Goal: Transaction & Acquisition: Purchase product/service

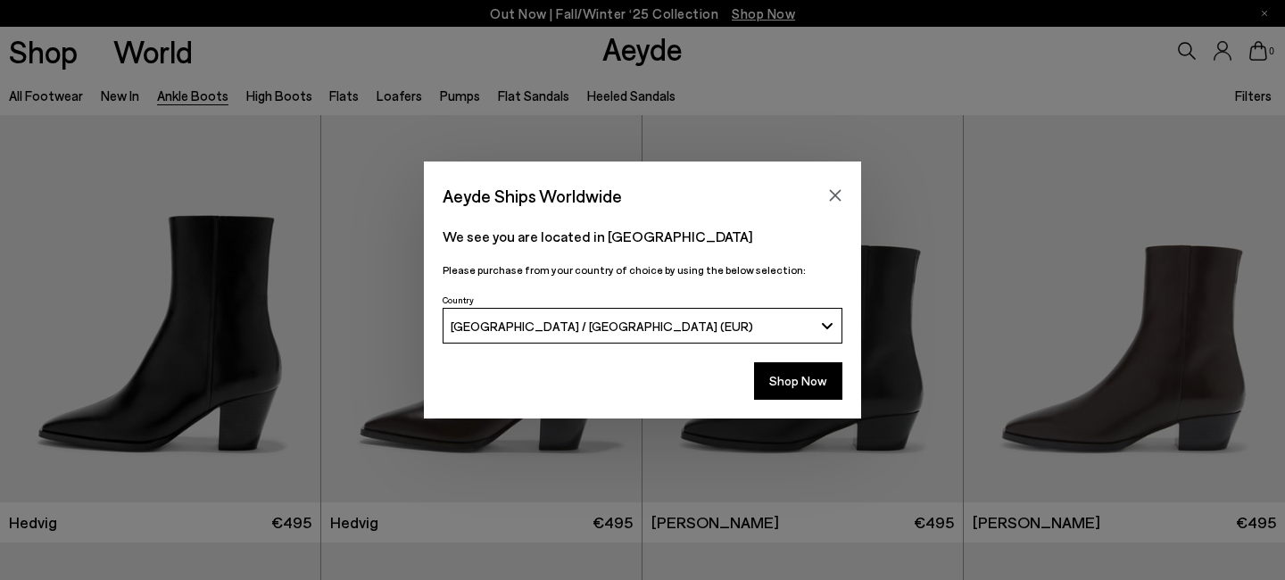
scroll to position [496, 0]
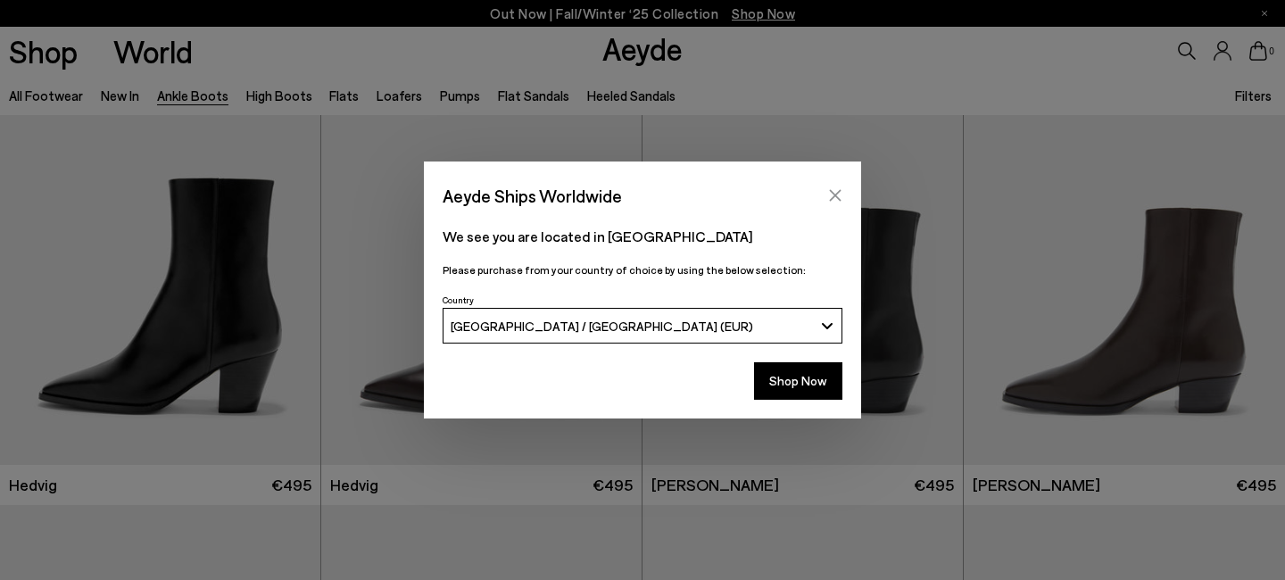
click at [832, 195] on icon "Close" at bounding box center [835, 195] width 14 height 14
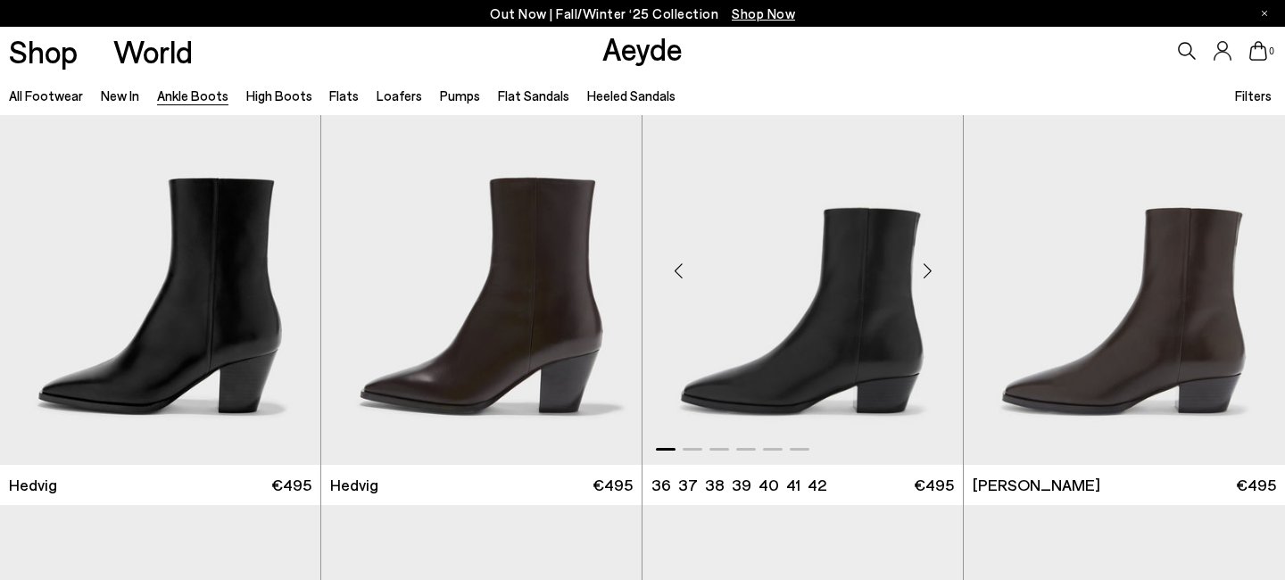
click at [935, 264] on div "Next slide" at bounding box center [927, 271] width 54 height 54
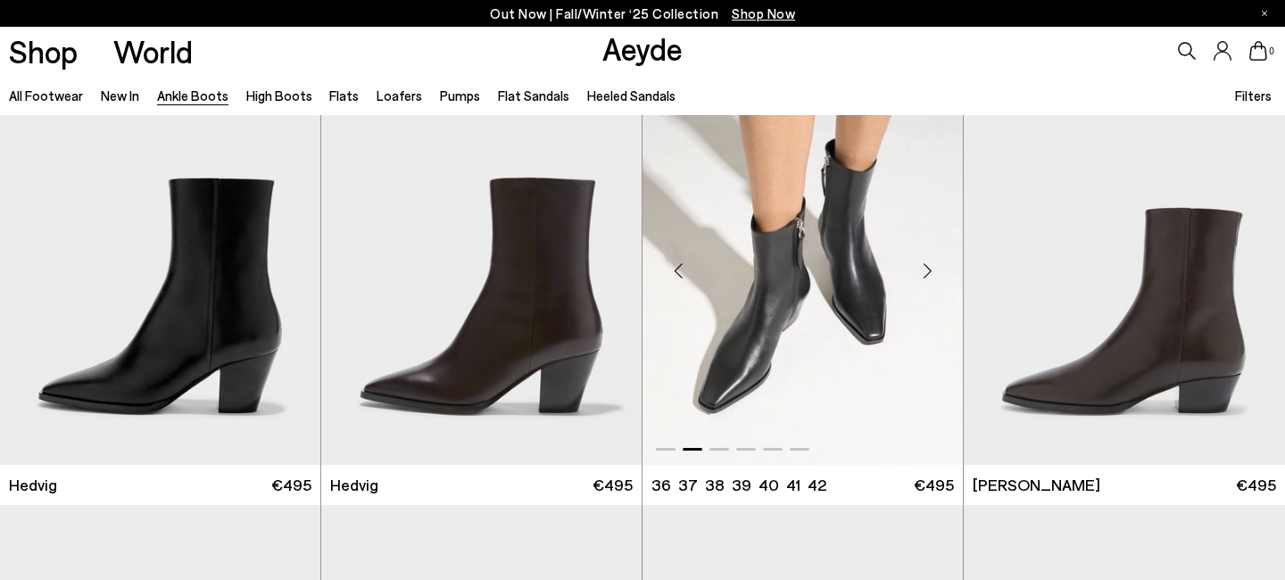
click at [935, 264] on div "Next slide" at bounding box center [927, 271] width 54 height 54
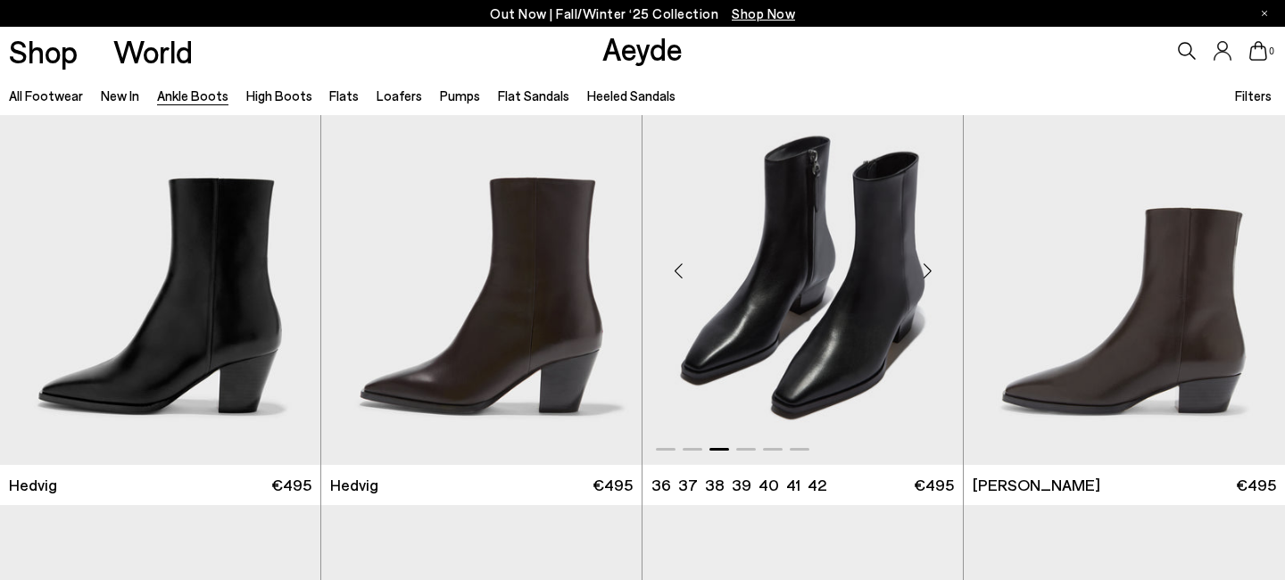
click at [935, 264] on div "Next slide" at bounding box center [927, 271] width 54 height 54
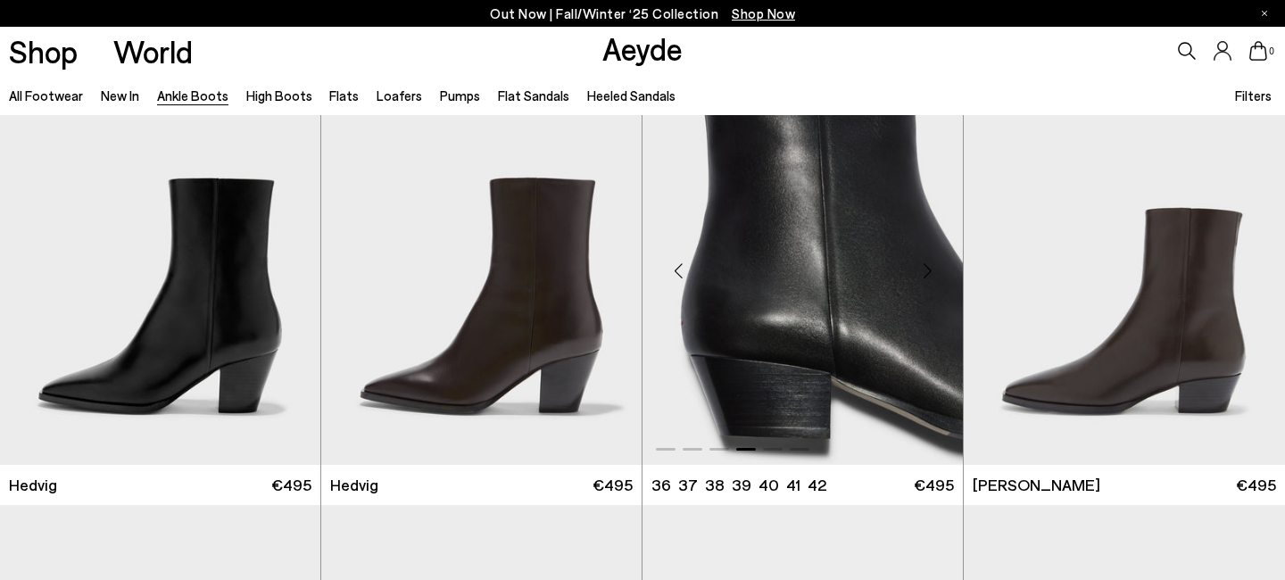
click at [935, 264] on div "Next slide" at bounding box center [927, 271] width 54 height 54
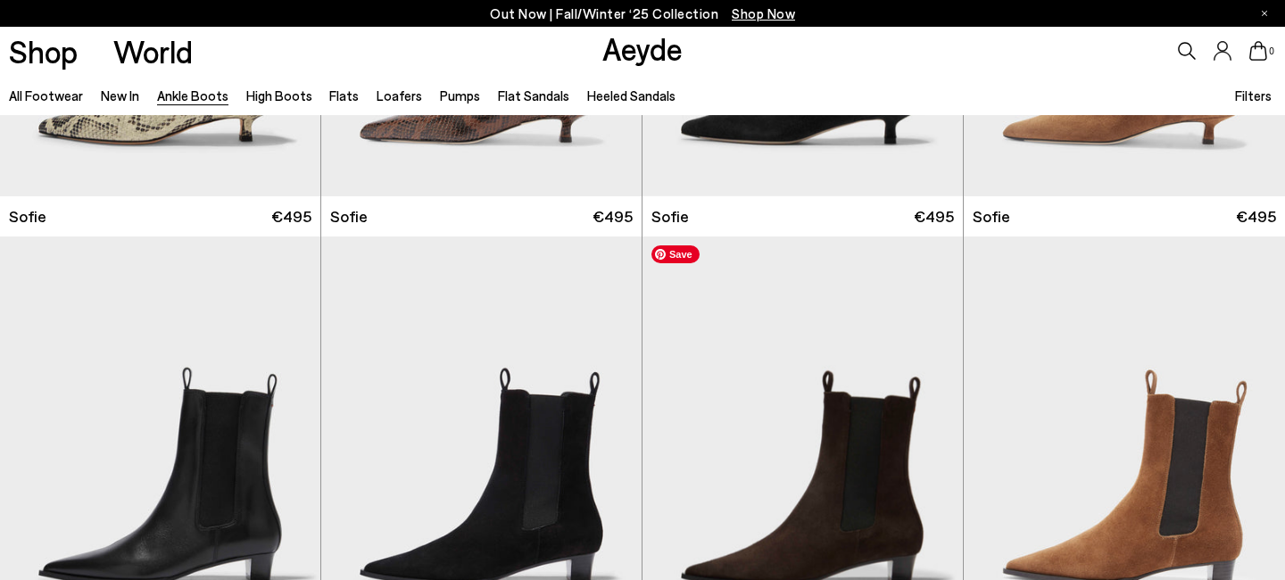
scroll to position [2326, 0]
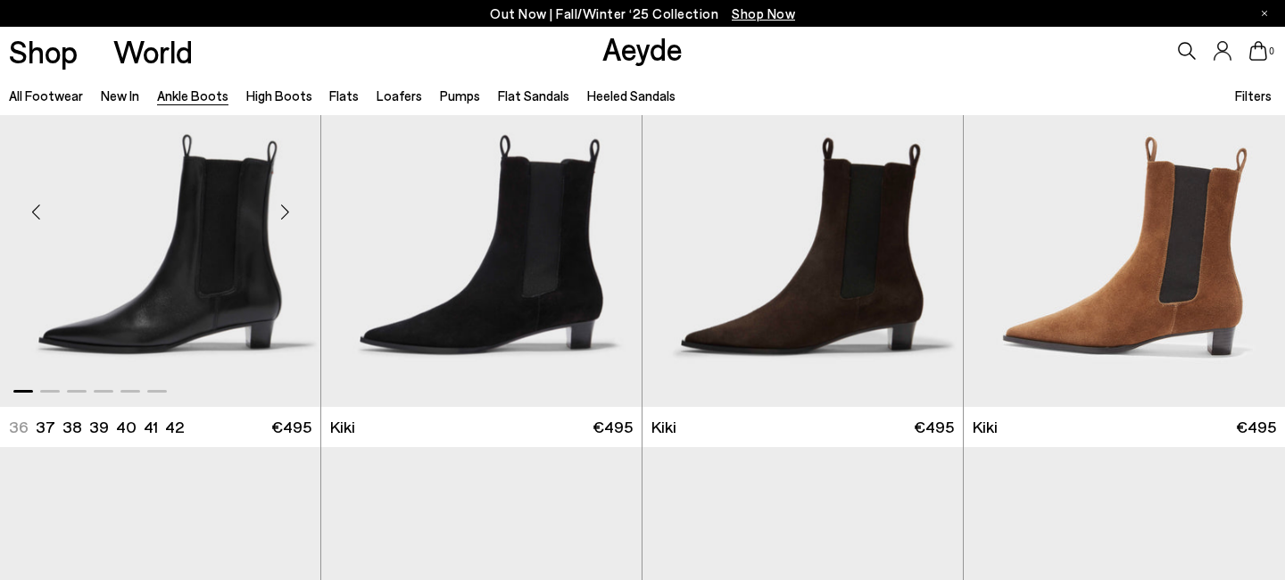
click at [281, 222] on div "Next slide" at bounding box center [285, 213] width 54 height 54
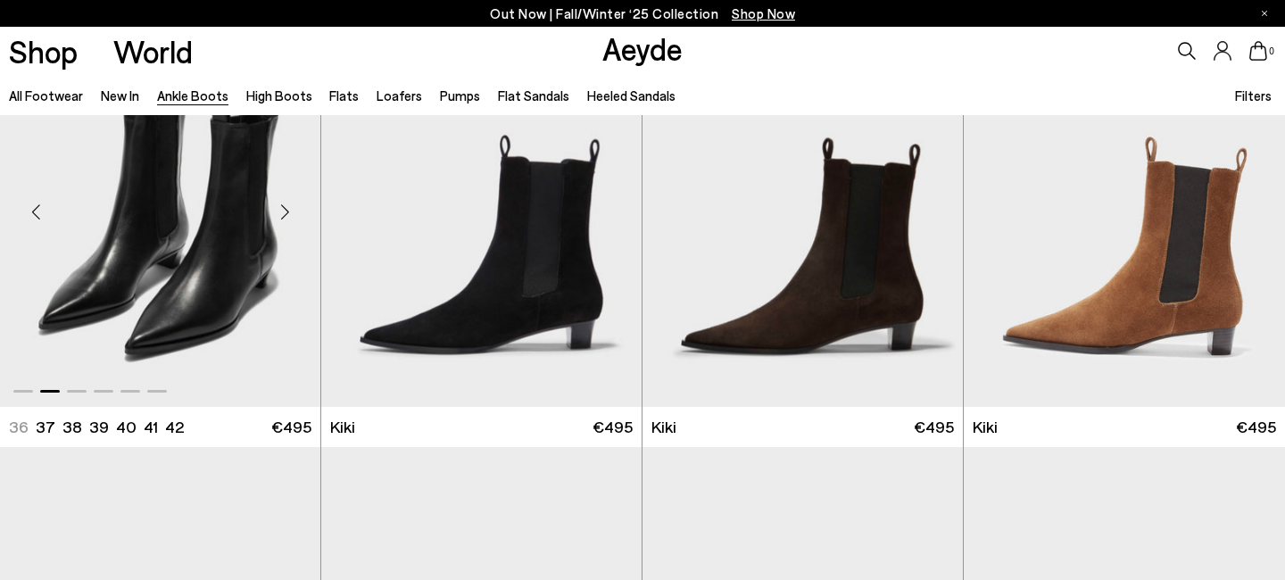
click at [281, 222] on div "Next slide" at bounding box center [285, 213] width 54 height 54
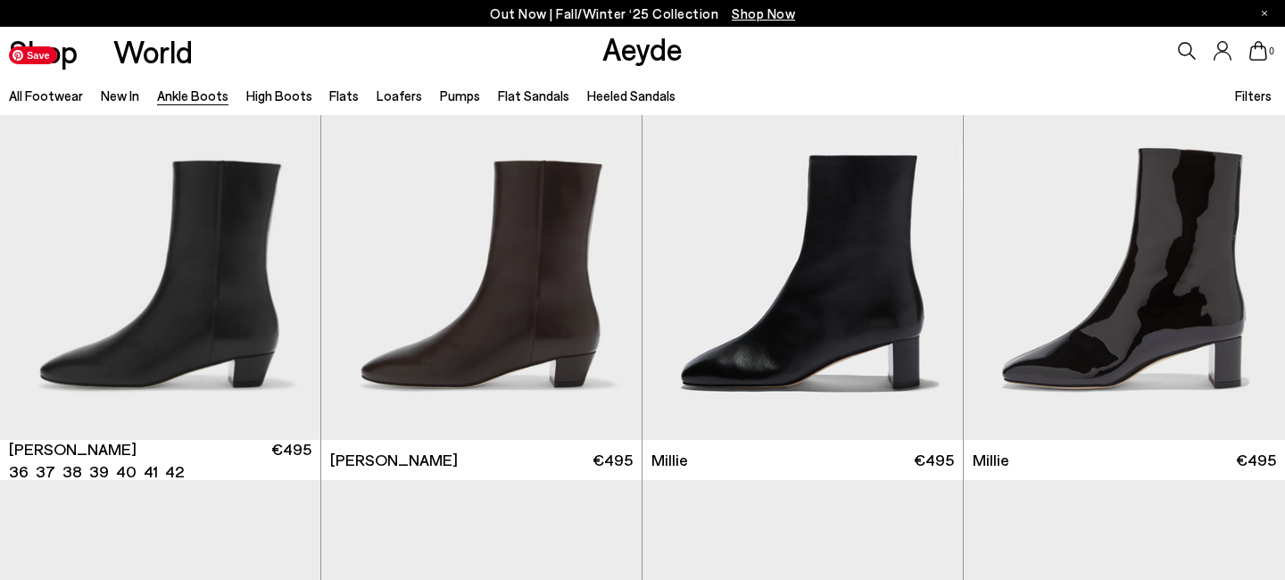
scroll to position [3204, 0]
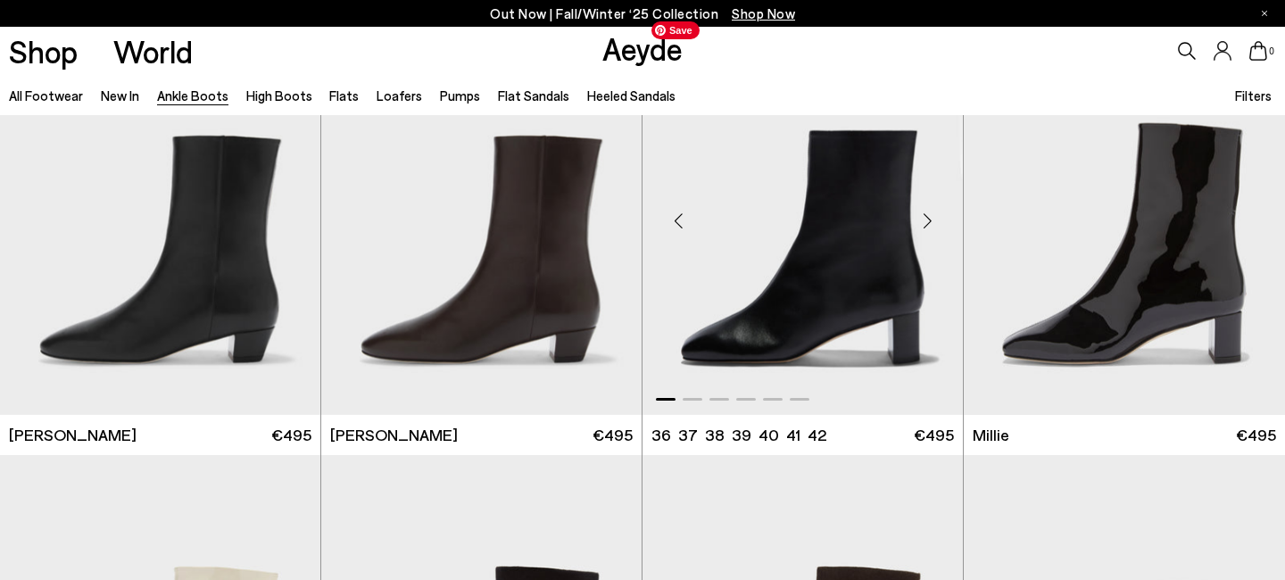
click at [933, 224] on div "Next slide" at bounding box center [927, 222] width 54 height 54
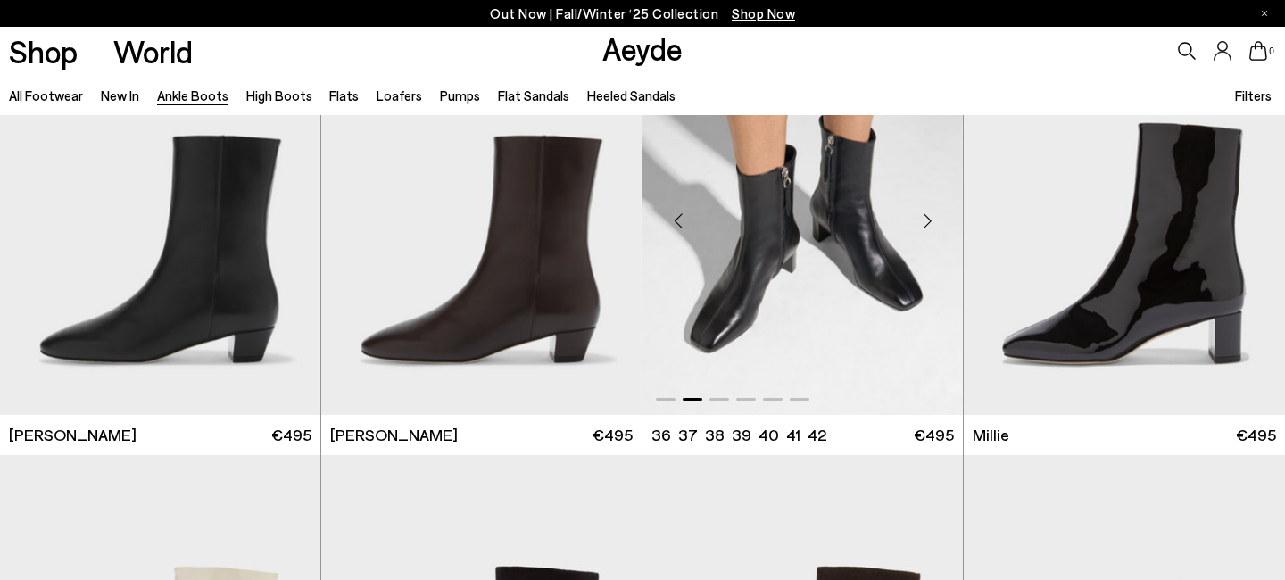
click at [933, 224] on div "Next slide" at bounding box center [927, 222] width 54 height 54
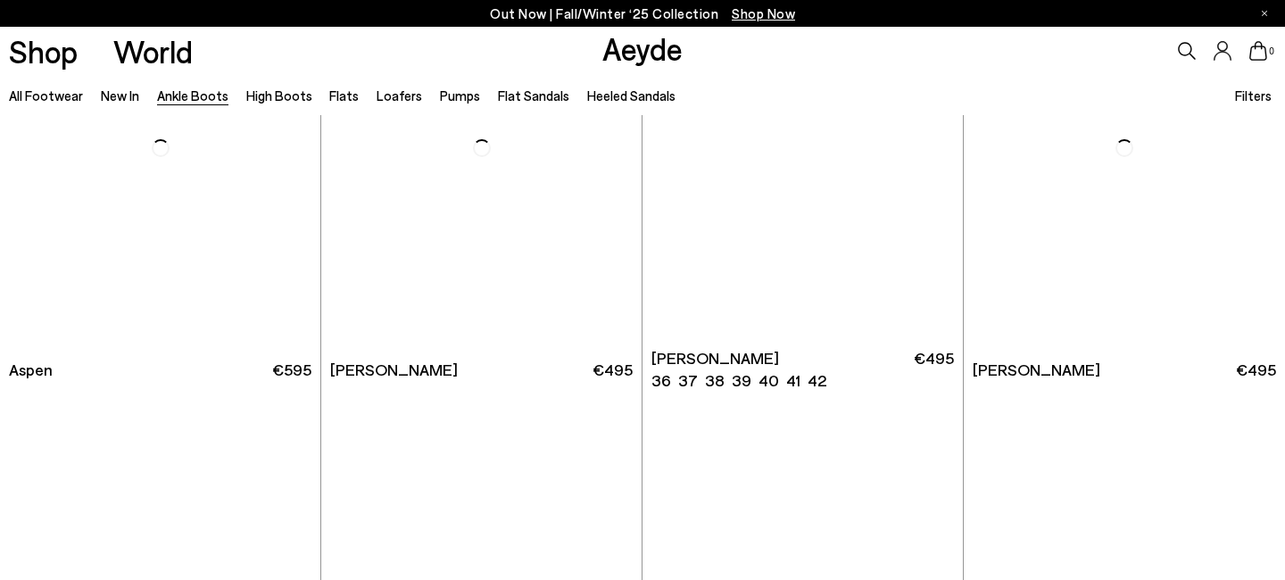
scroll to position [7557, 0]
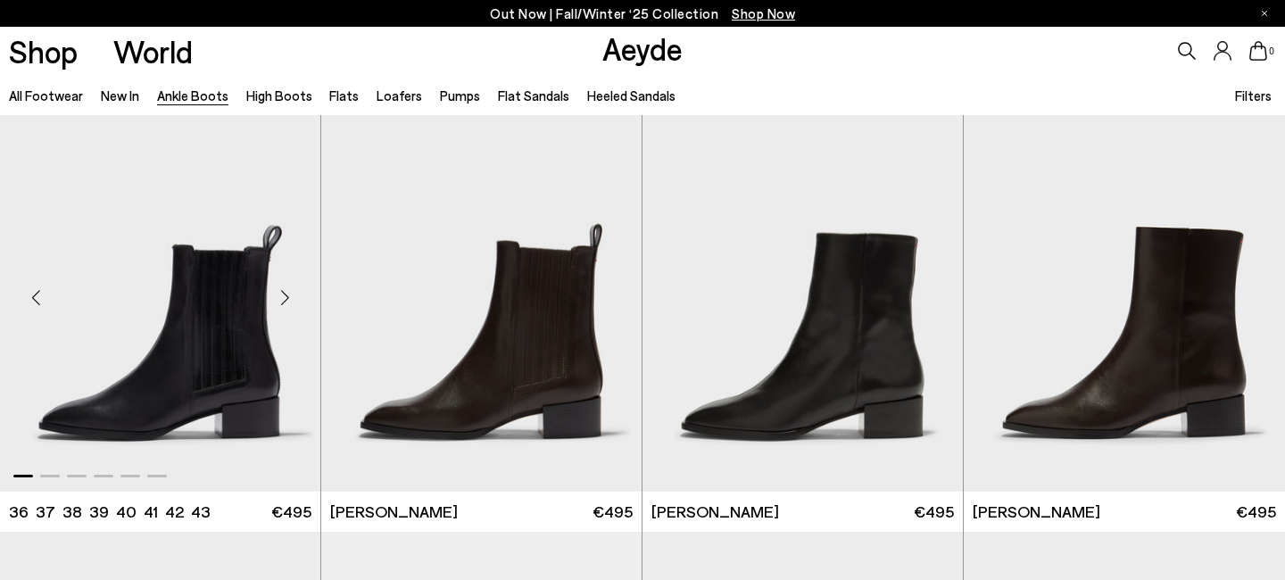
click at [287, 299] on div "Next slide" at bounding box center [285, 298] width 54 height 54
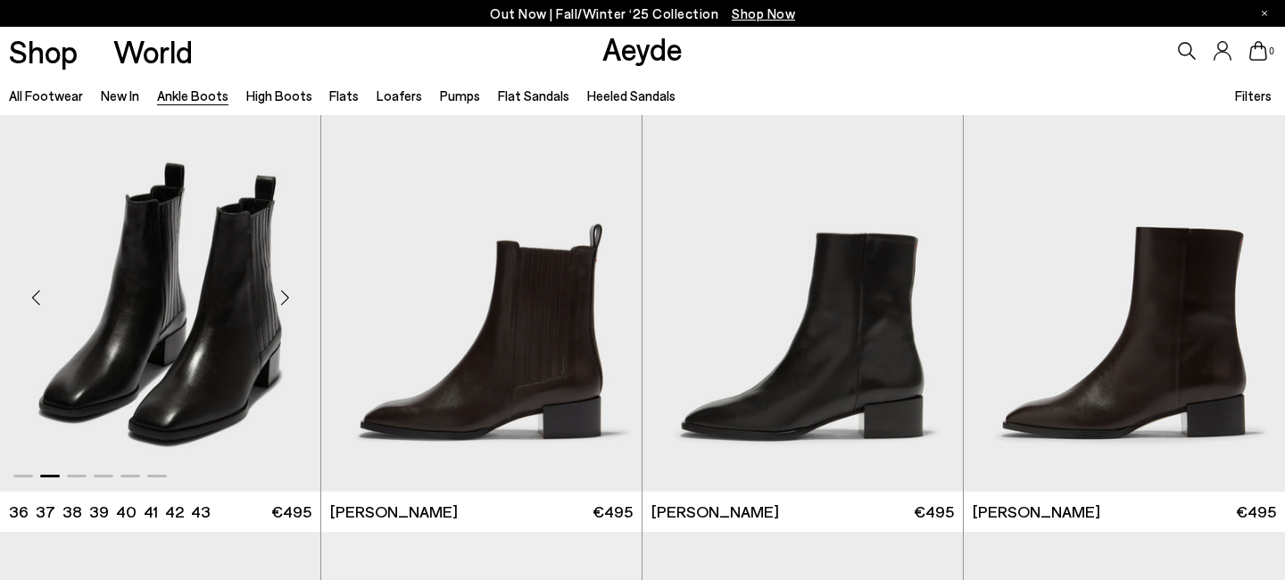
click at [287, 299] on div "Next slide" at bounding box center [285, 298] width 54 height 54
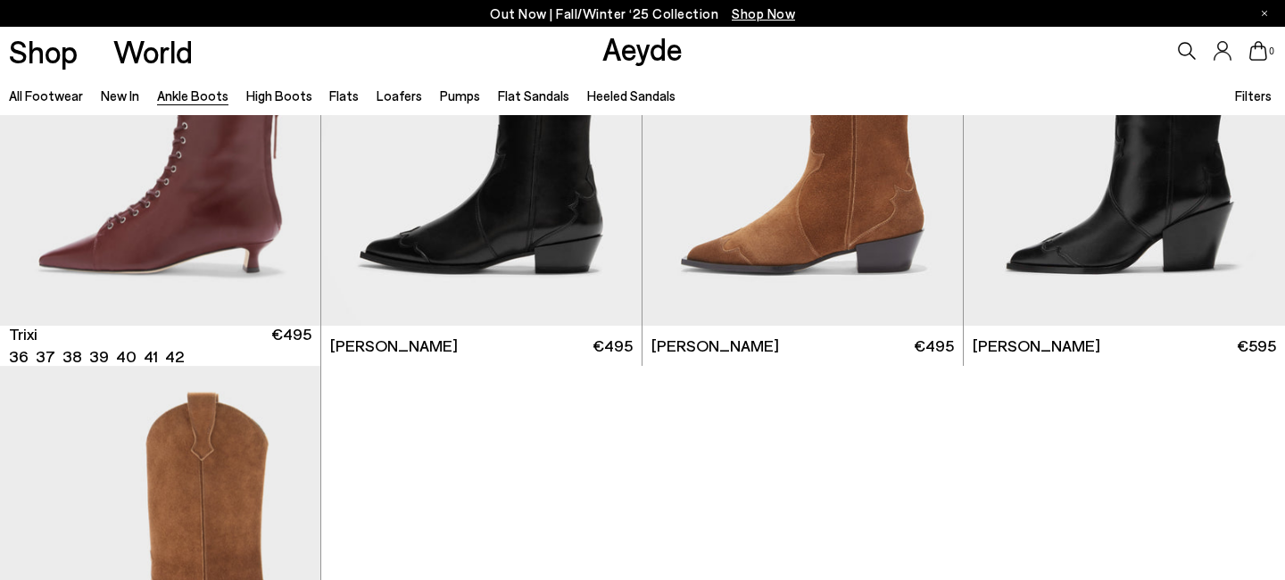
scroll to position [8887, 0]
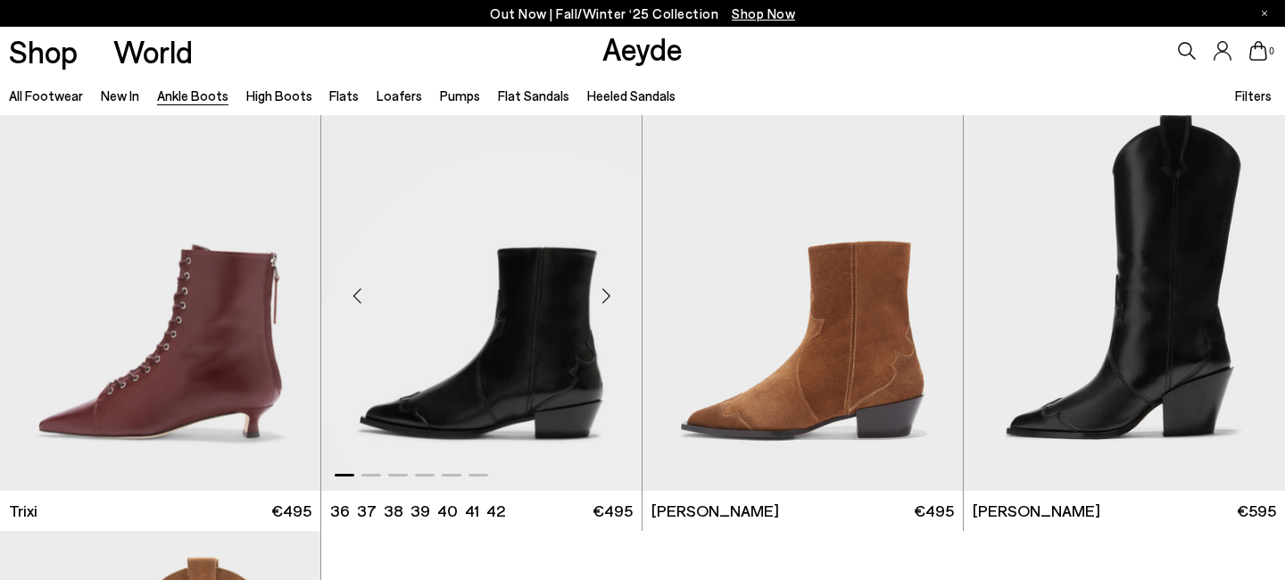
click at [605, 294] on div "Next slide" at bounding box center [606, 297] width 54 height 54
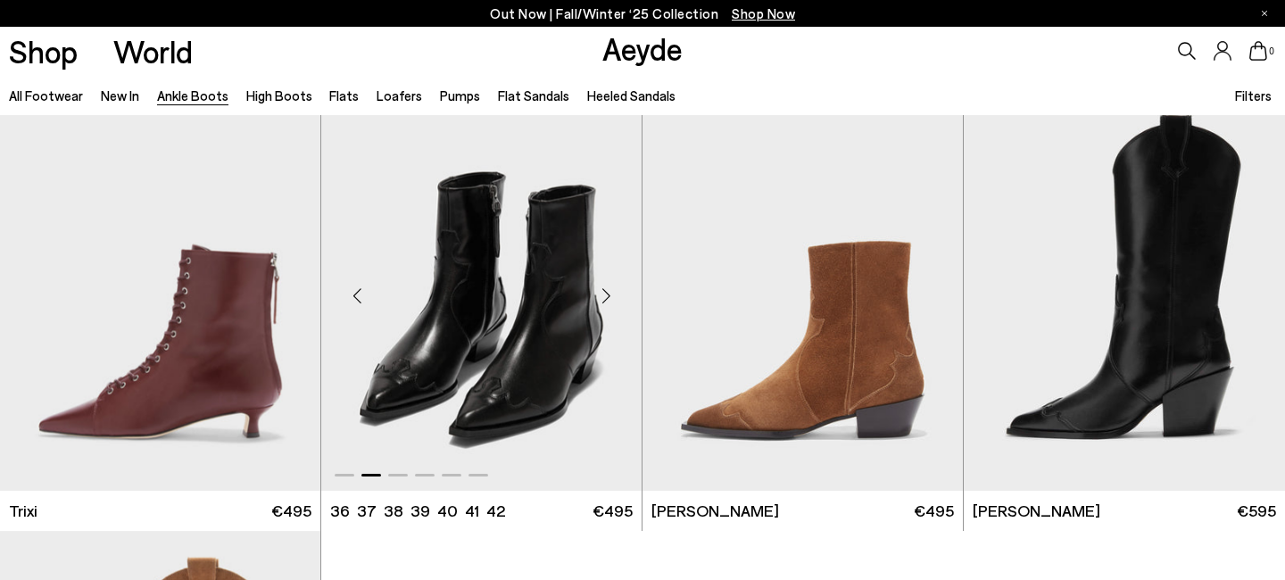
click at [605, 294] on div "Next slide" at bounding box center [606, 297] width 54 height 54
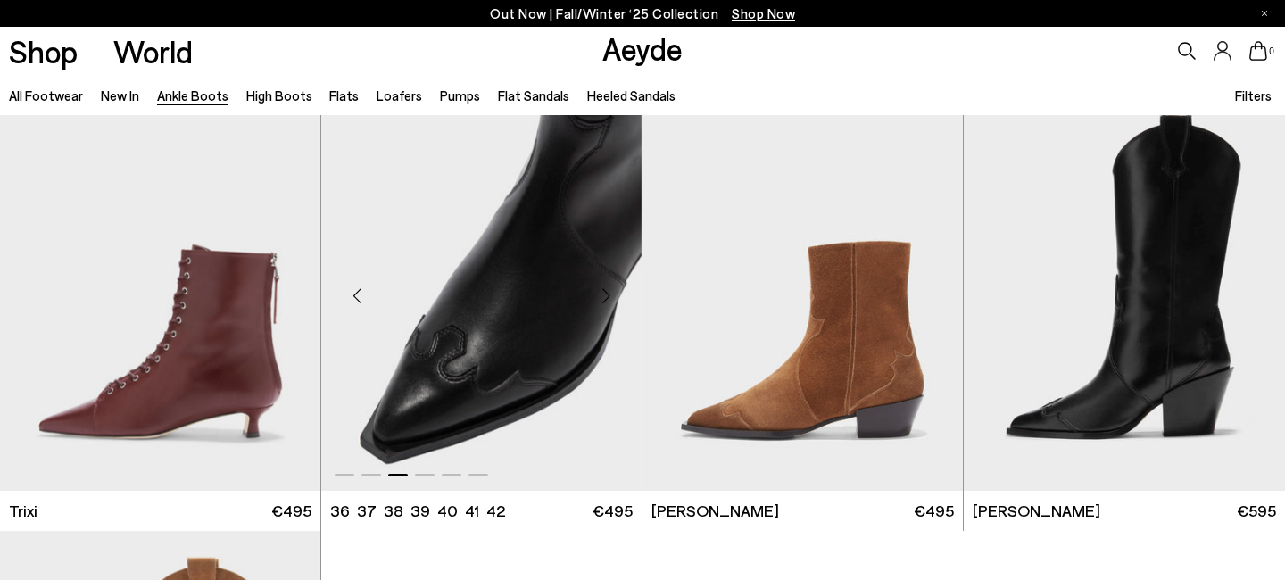
click at [605, 294] on div "Next slide" at bounding box center [606, 297] width 54 height 54
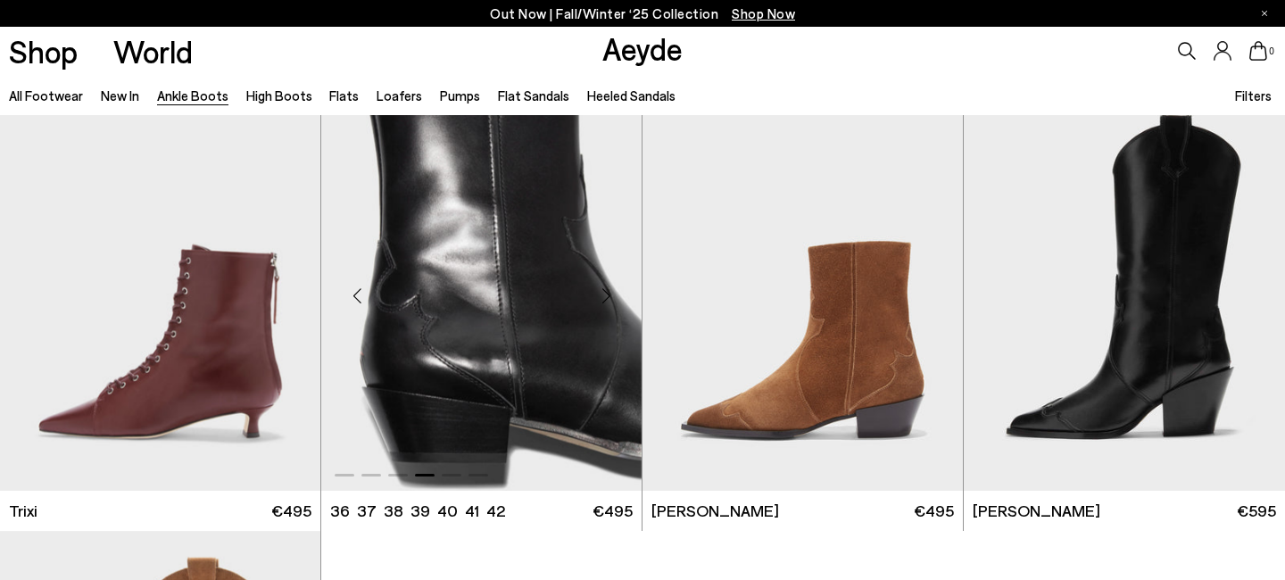
click at [605, 294] on div "Next slide" at bounding box center [606, 297] width 54 height 54
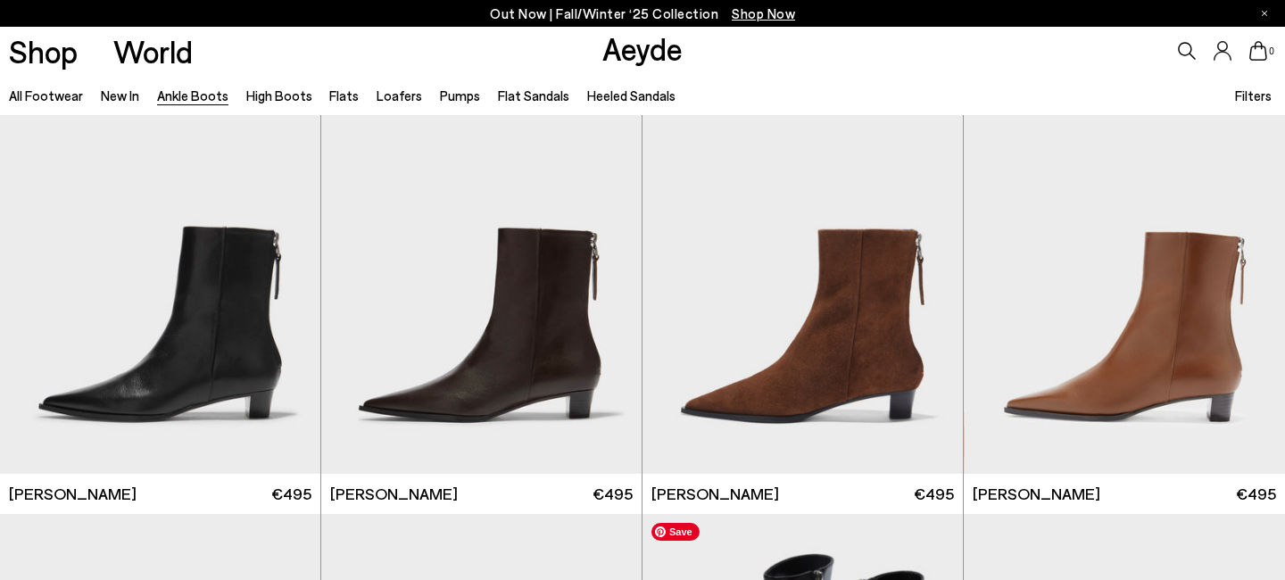
scroll to position [2690, 0]
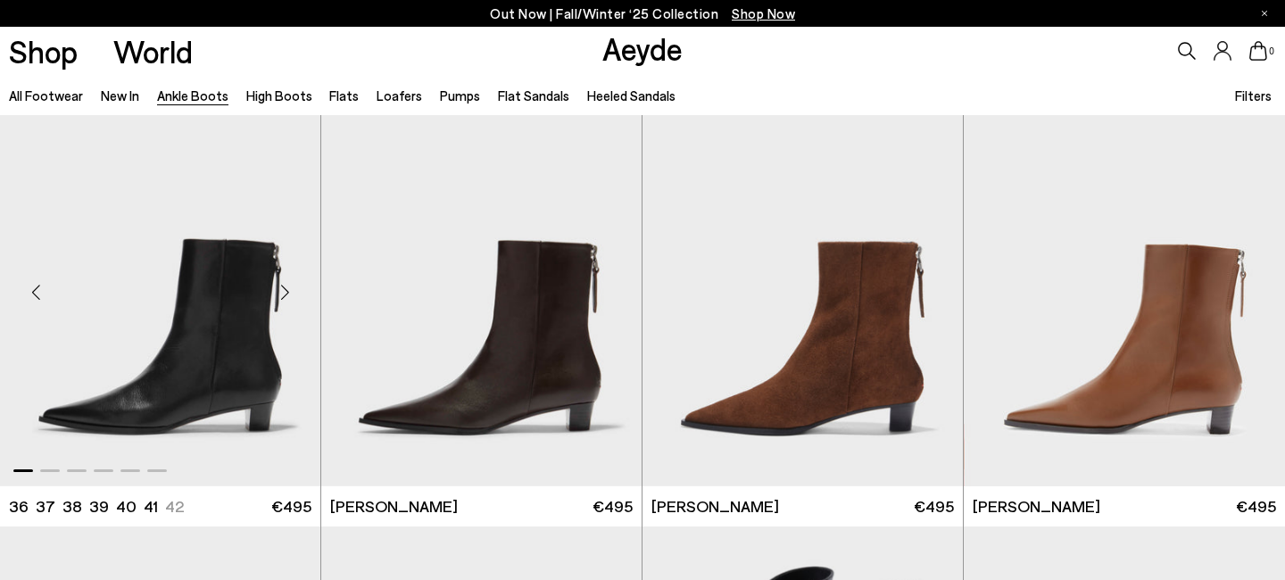
click at [282, 290] on div "Next slide" at bounding box center [285, 292] width 54 height 54
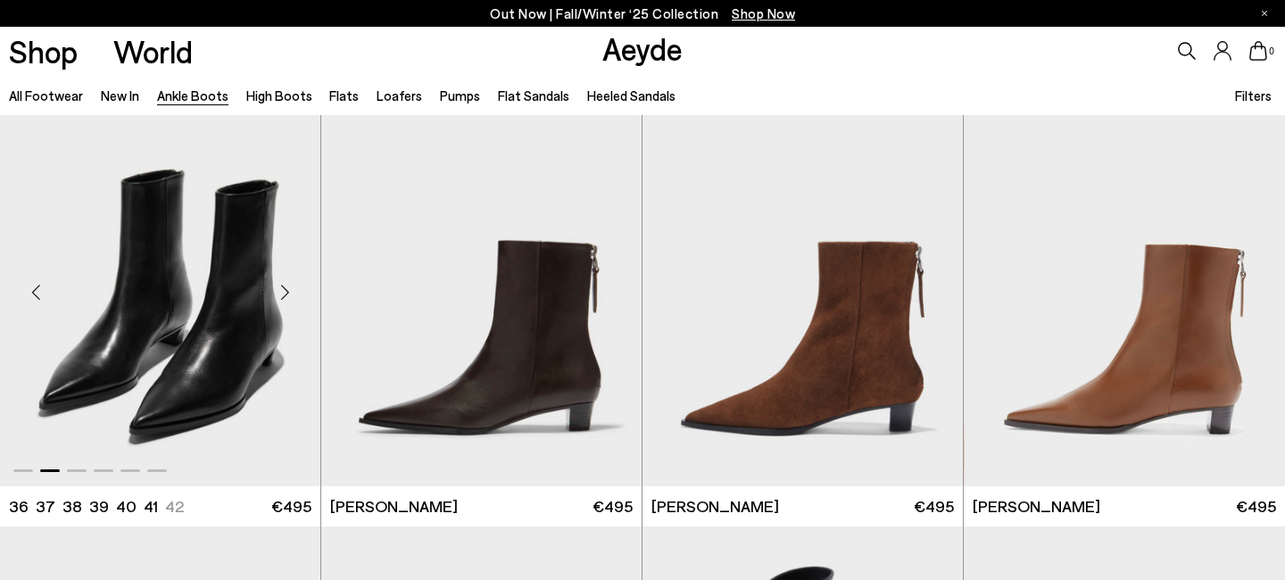
click at [282, 290] on div "Next slide" at bounding box center [285, 292] width 54 height 54
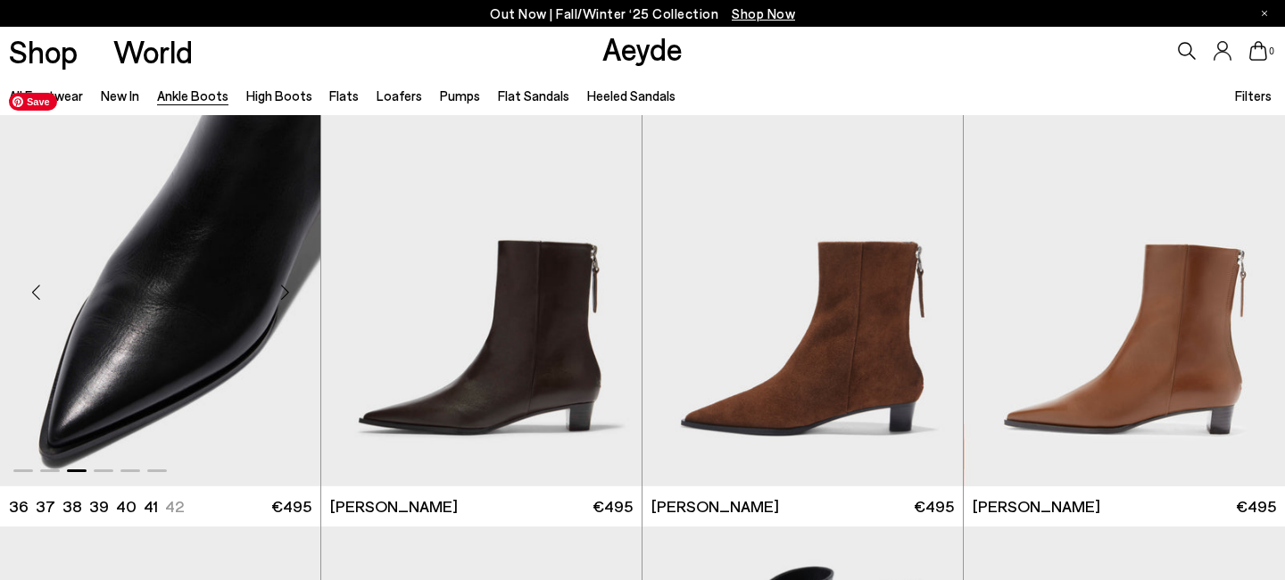
click at [244, 289] on img "3 / 6" at bounding box center [160, 285] width 320 height 402
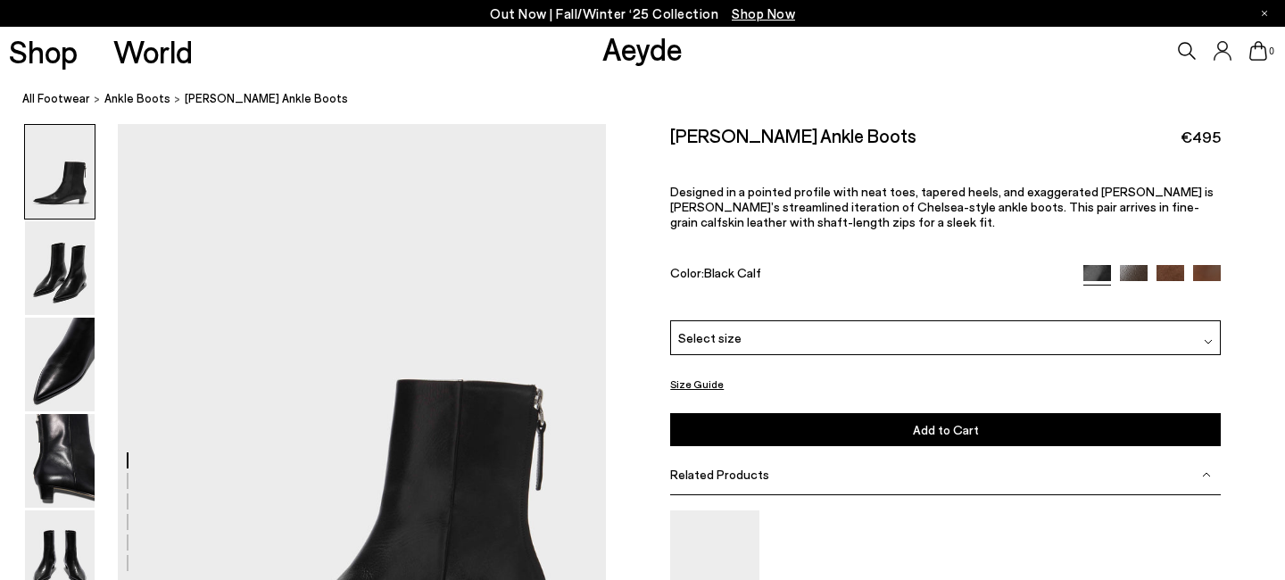
click at [718, 352] on div "Select size" at bounding box center [945, 337] width 551 height 35
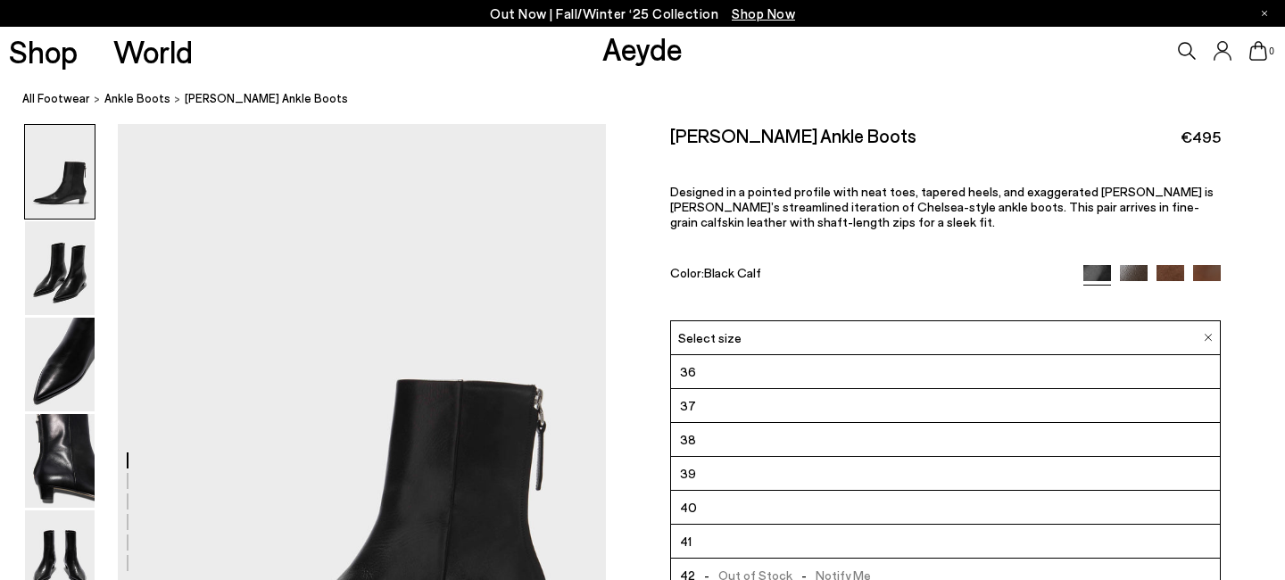
click at [771, 251] on div "Harriet Pointed Ankle Boots €495 Designed in a pointed profile with neat toes, …" at bounding box center [945, 222] width 551 height 196
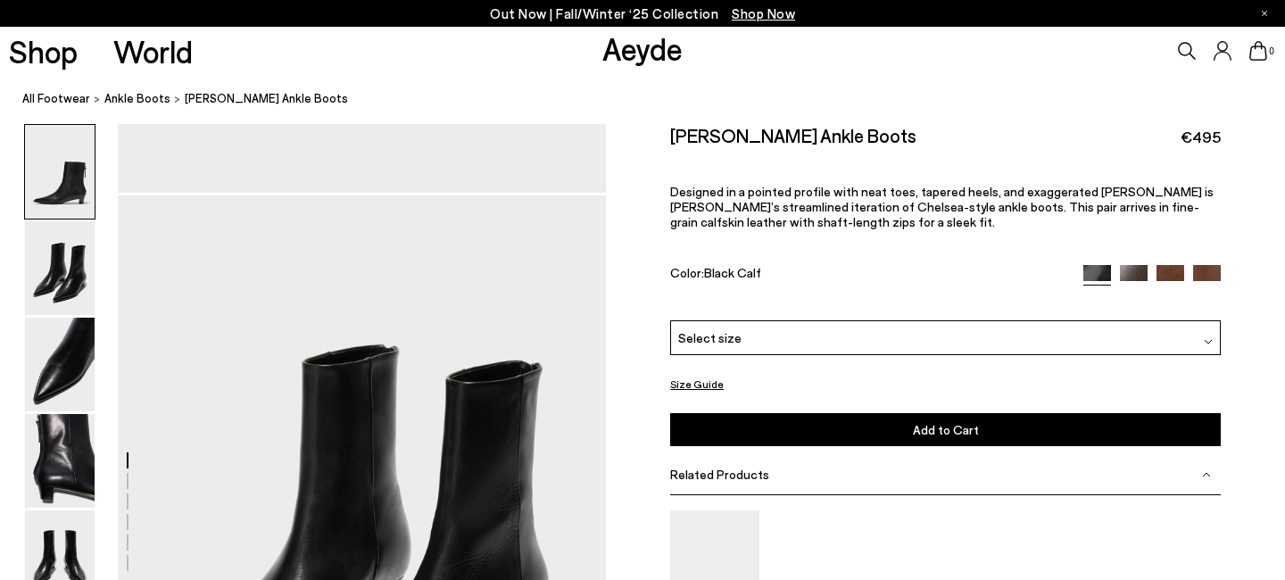
scroll to position [921, 0]
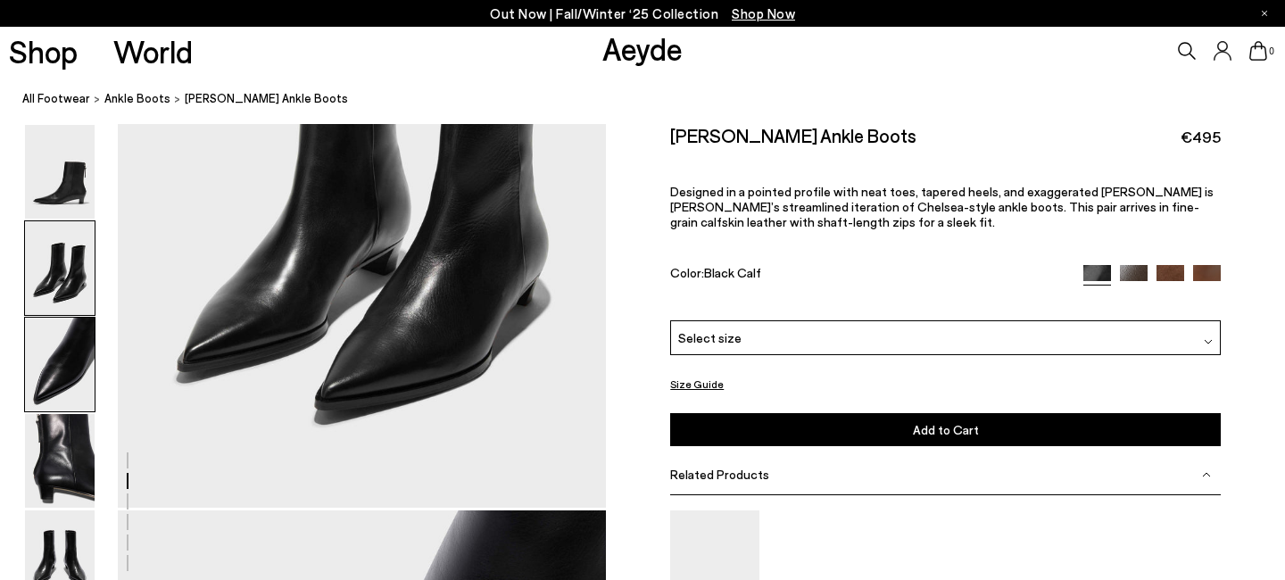
click at [79, 358] on img at bounding box center [60, 365] width 70 height 94
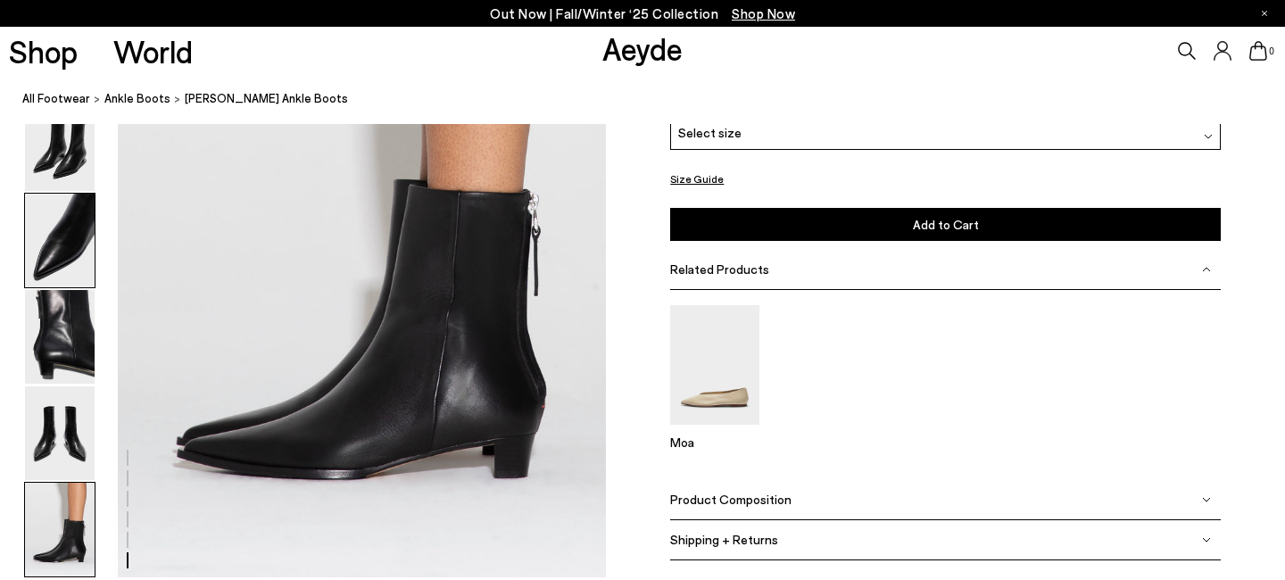
scroll to position [3464, 0]
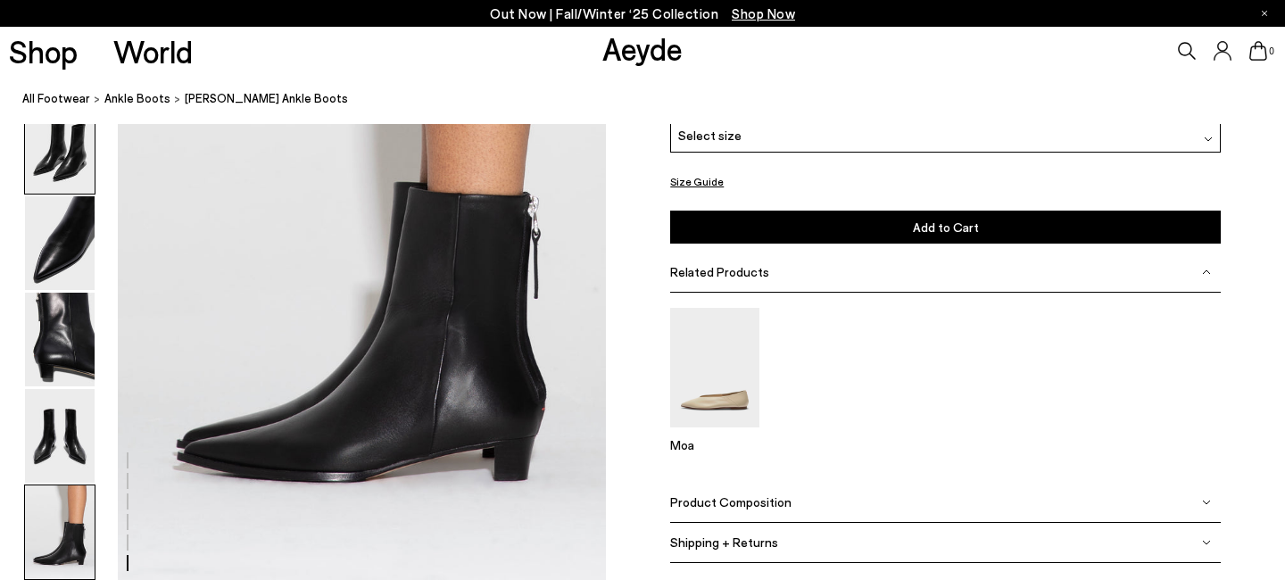
click at [68, 133] on img at bounding box center [60, 147] width 70 height 94
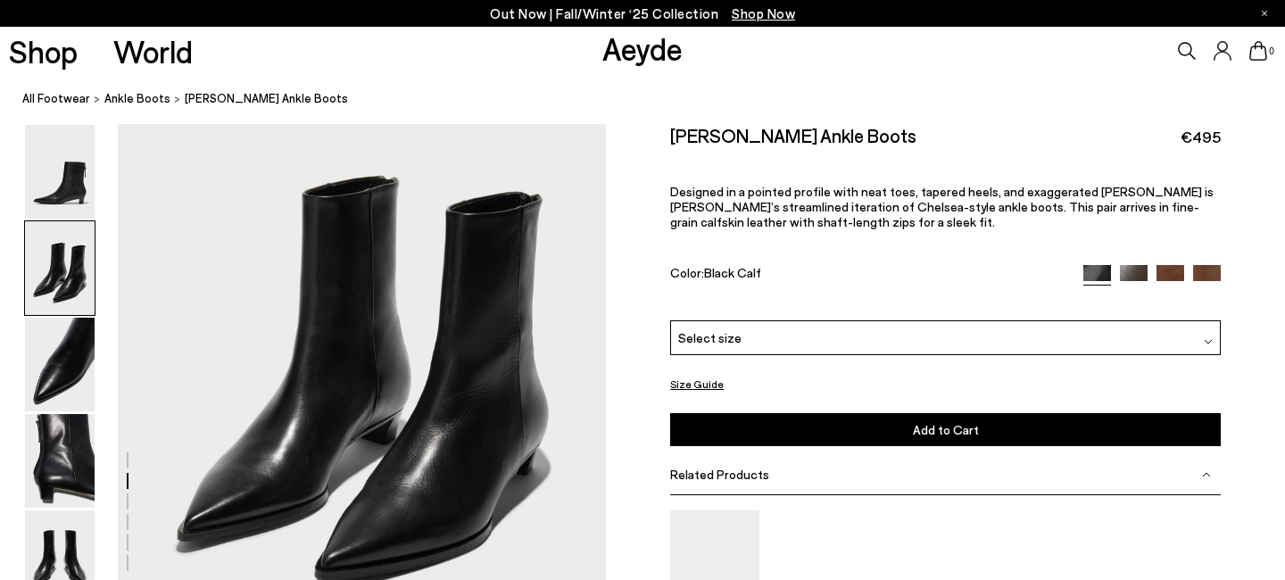
scroll to position [752, 0]
click at [51, 333] on img at bounding box center [60, 365] width 70 height 94
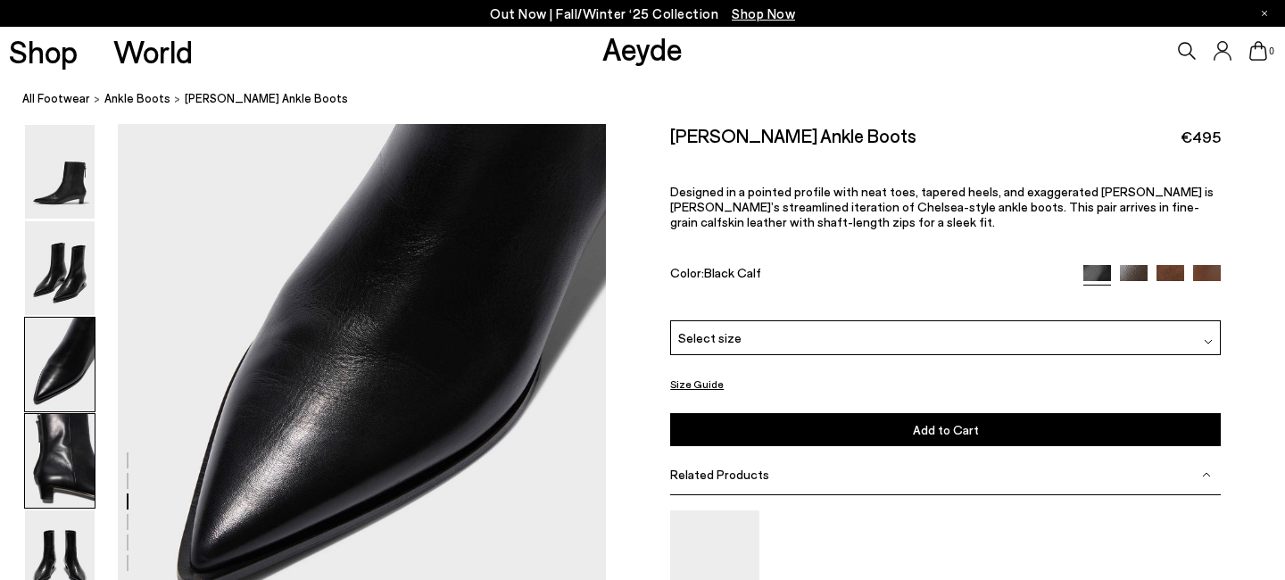
click at [41, 504] on img at bounding box center [60, 461] width 70 height 94
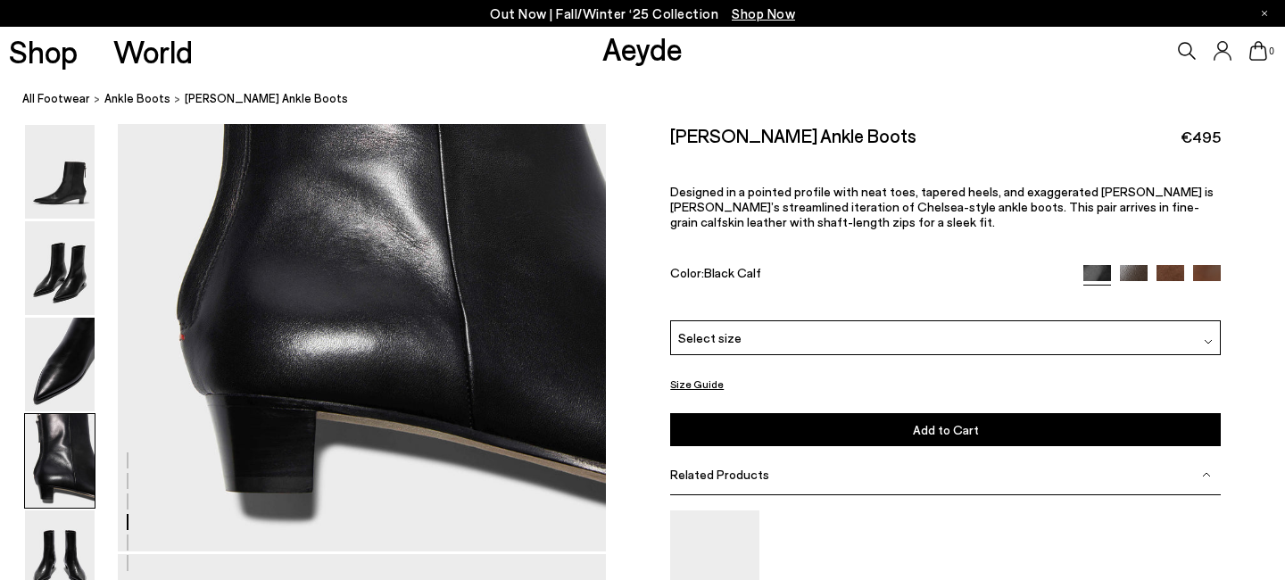
scroll to position [2184, 0]
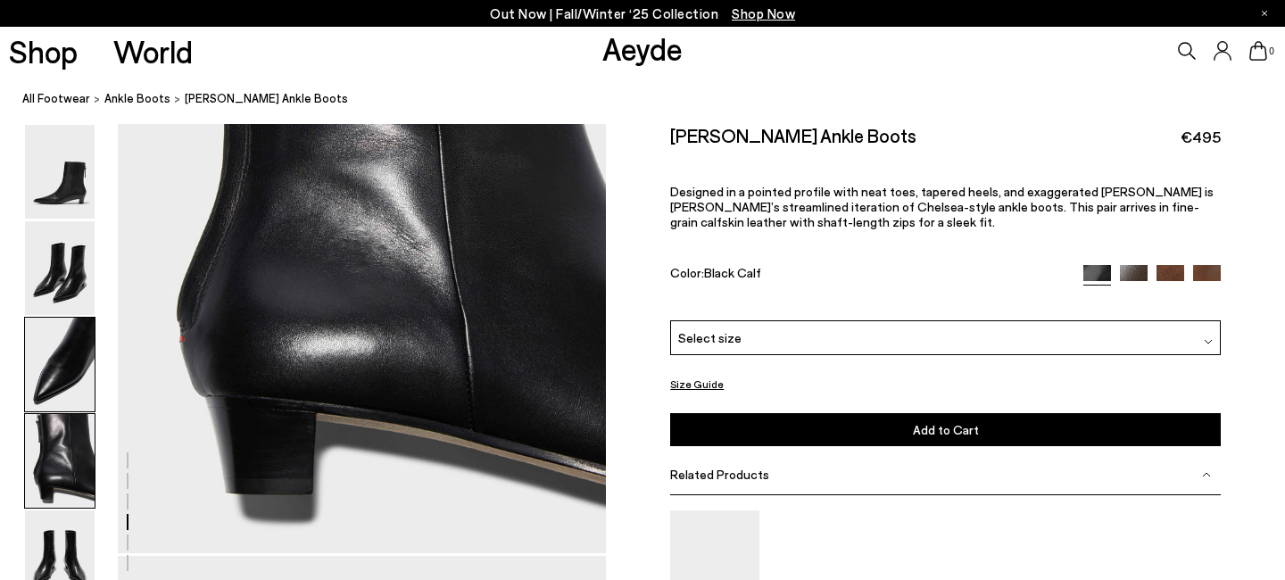
click at [86, 344] on img at bounding box center [60, 365] width 70 height 94
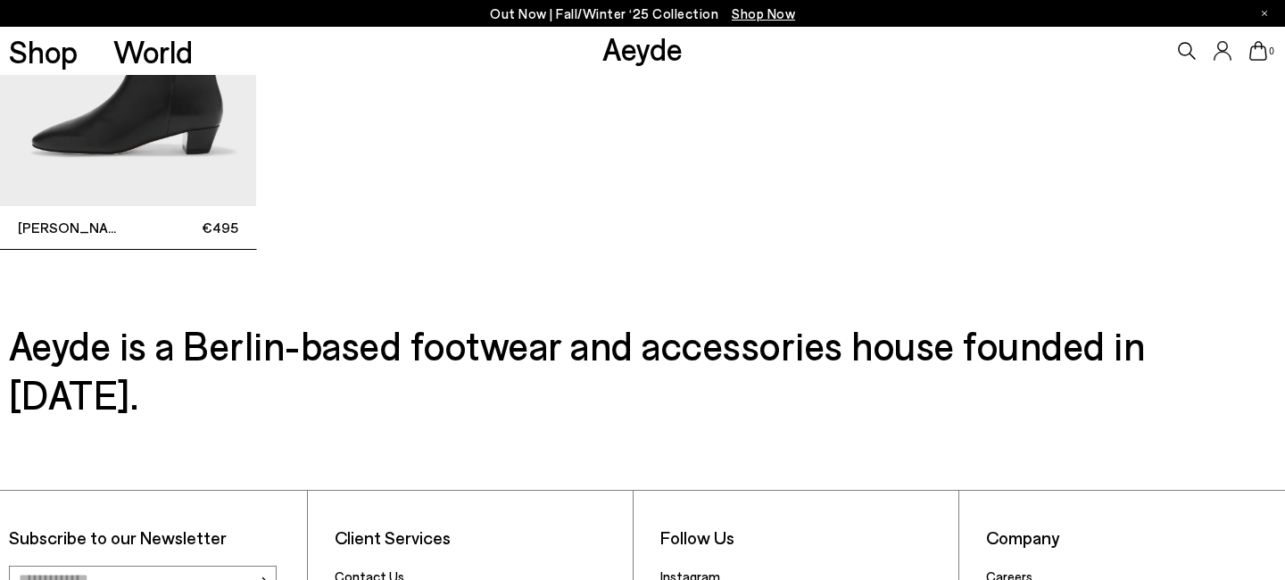
scroll to position [5567, 0]
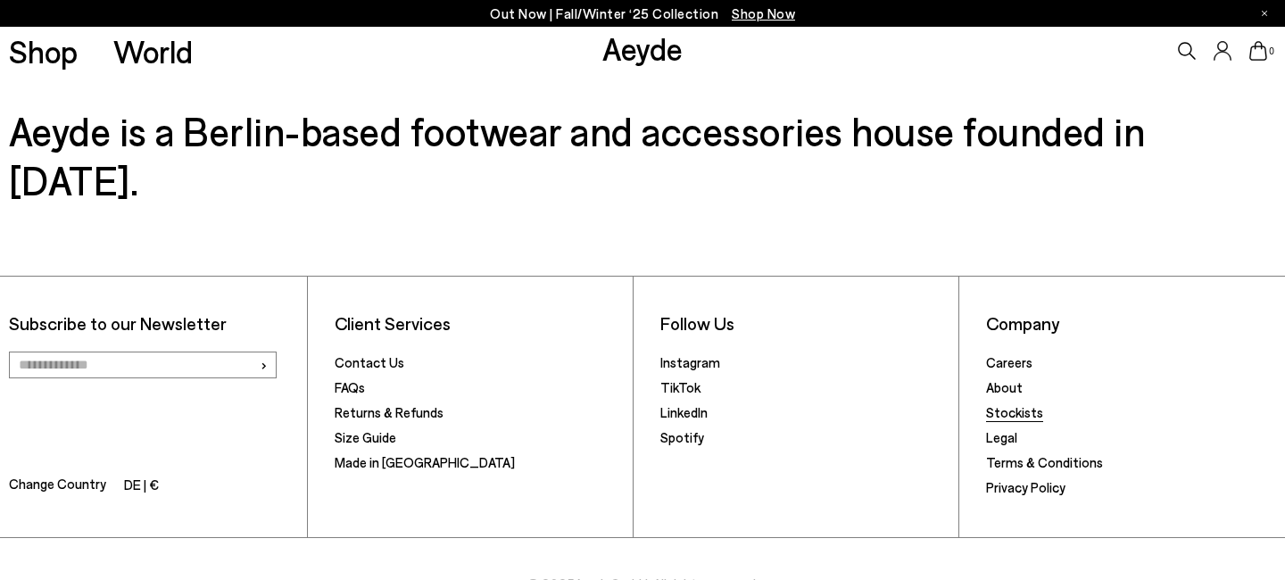
click at [1008, 404] on link "Stockists" at bounding box center [1014, 412] width 57 height 16
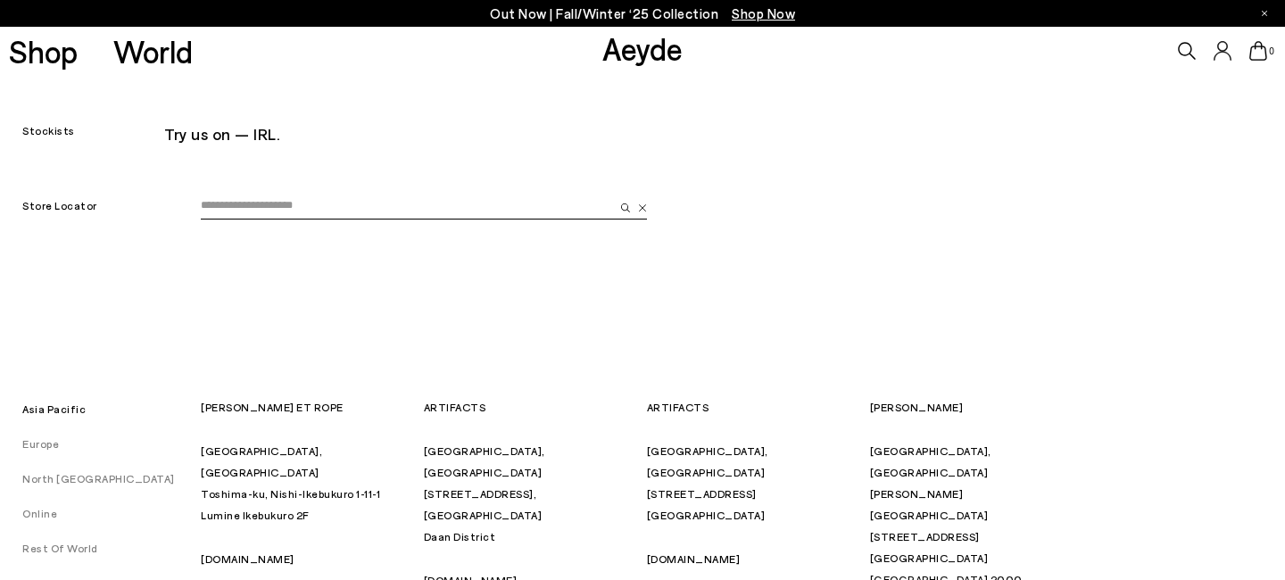
click at [377, 207] on input "email" at bounding box center [407, 206] width 413 height 27
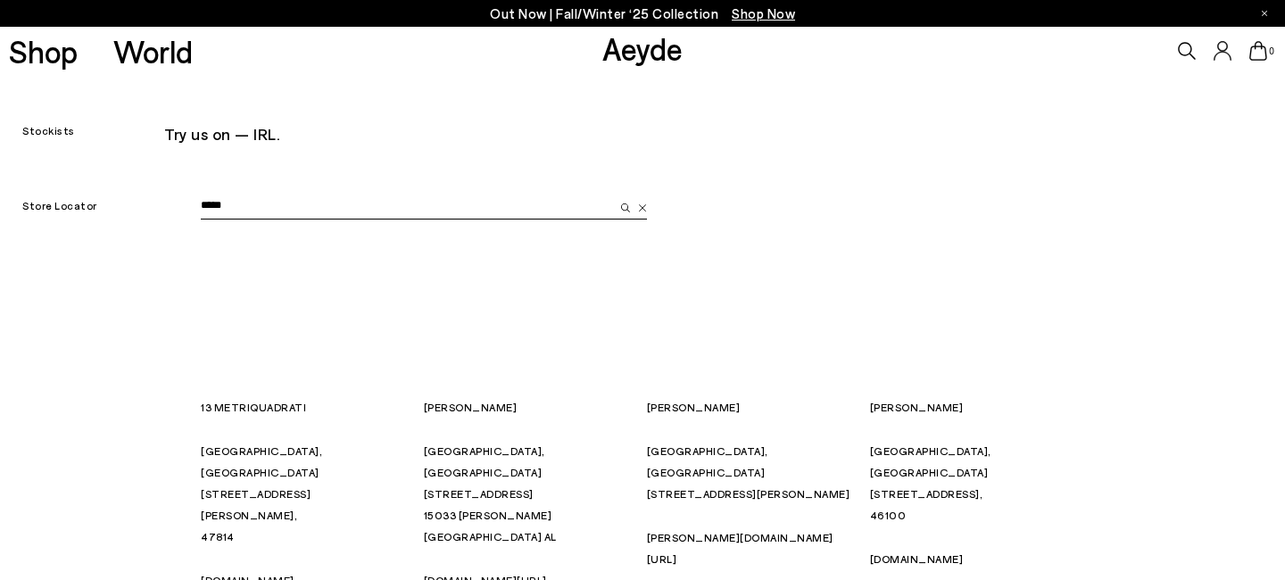
type input "*****"
